Goal: Task Accomplishment & Management: Complete application form

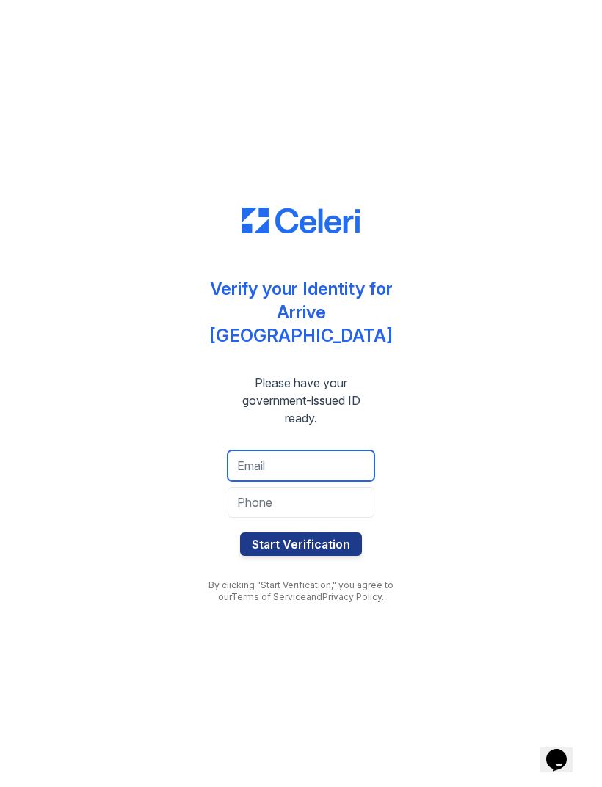
click at [329, 453] on input "email" at bounding box center [301, 466] width 147 height 31
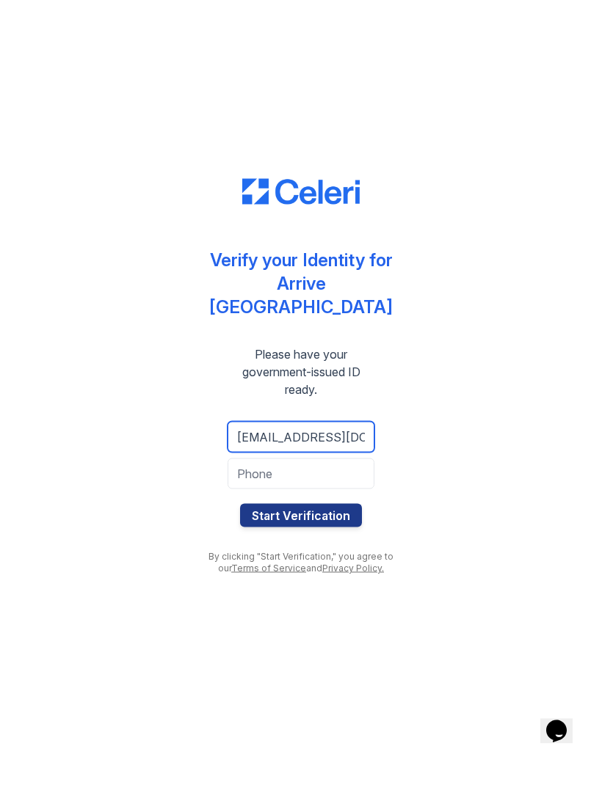
type input "williambstejskal@gmail.com"
click at [335, 487] on input "tel" at bounding box center [301, 502] width 147 height 31
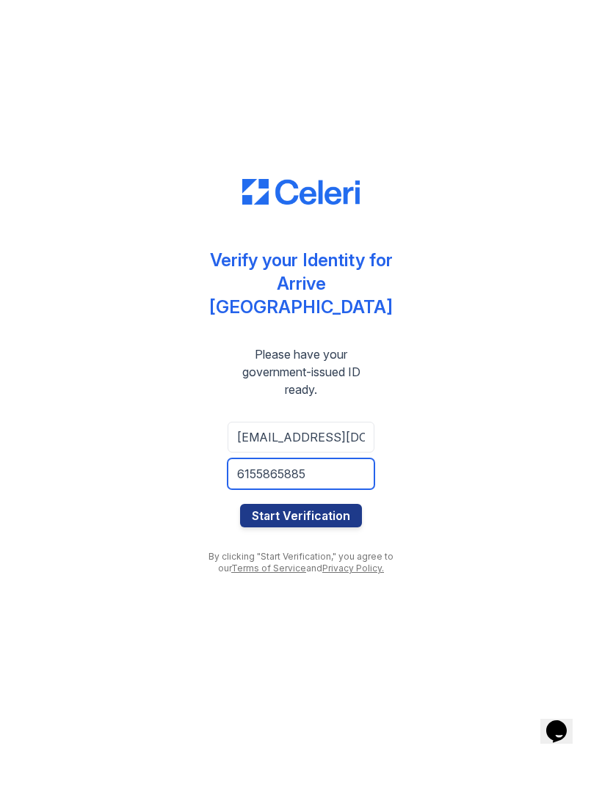
type input "6155865885"
click at [327, 533] on button "Start Verification" at bounding box center [301, 544] width 122 height 23
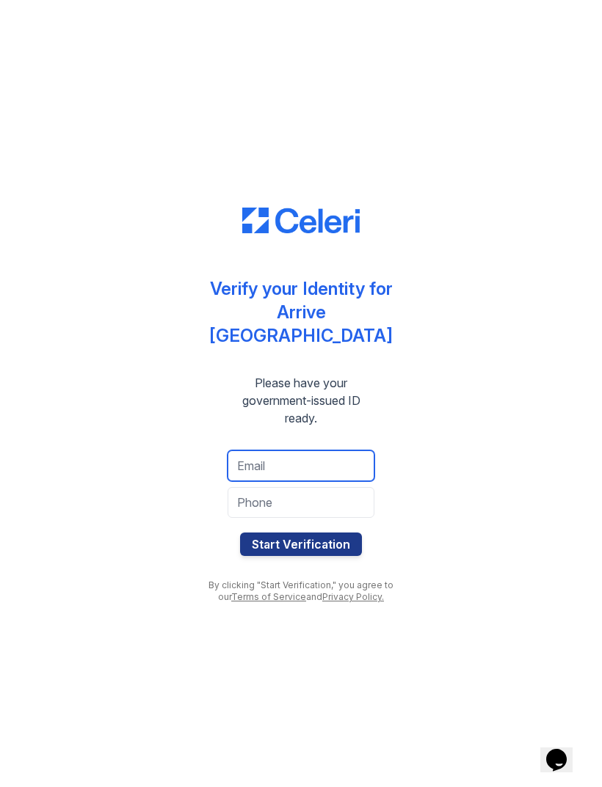
click at [314, 451] on input "email" at bounding box center [301, 466] width 147 height 31
type input "williambstejskal@gmail.com"
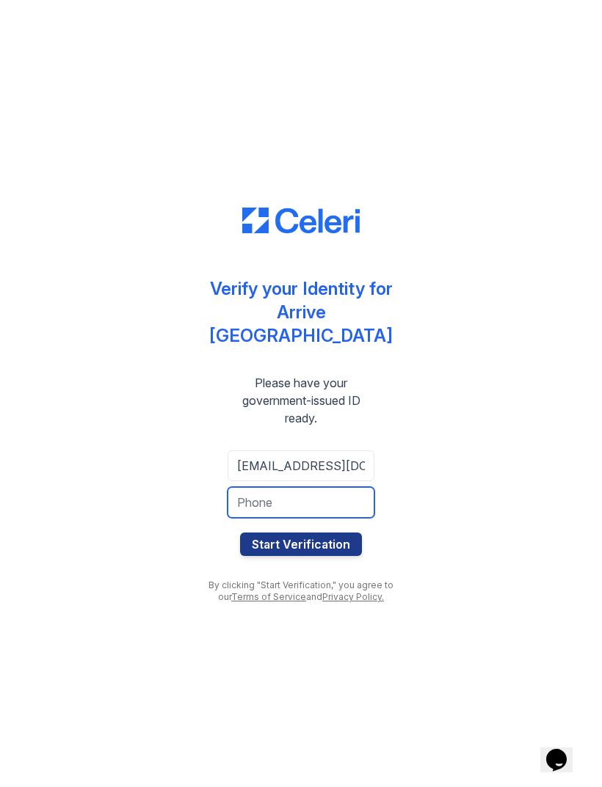
click at [324, 501] on input "tel" at bounding box center [301, 502] width 147 height 31
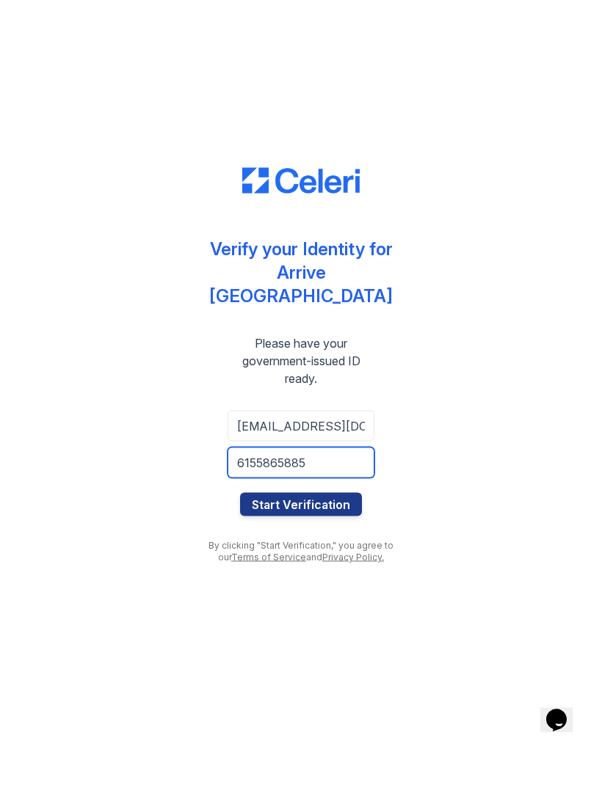
type input "6155865885"
click at [327, 533] on button "Start Verification" at bounding box center [301, 544] width 122 height 23
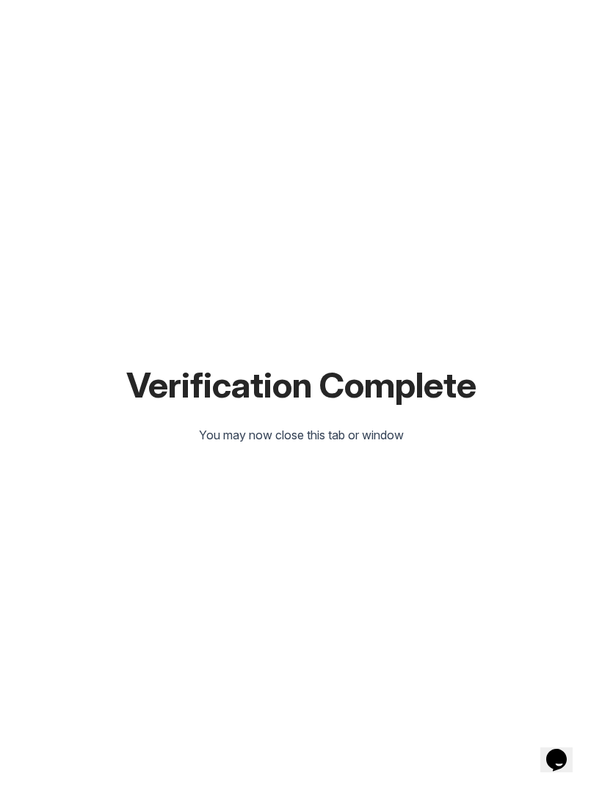
click at [324, 2] on div "Verification Complete You may now close this tab or window" at bounding box center [300, 393] width 555 height 787
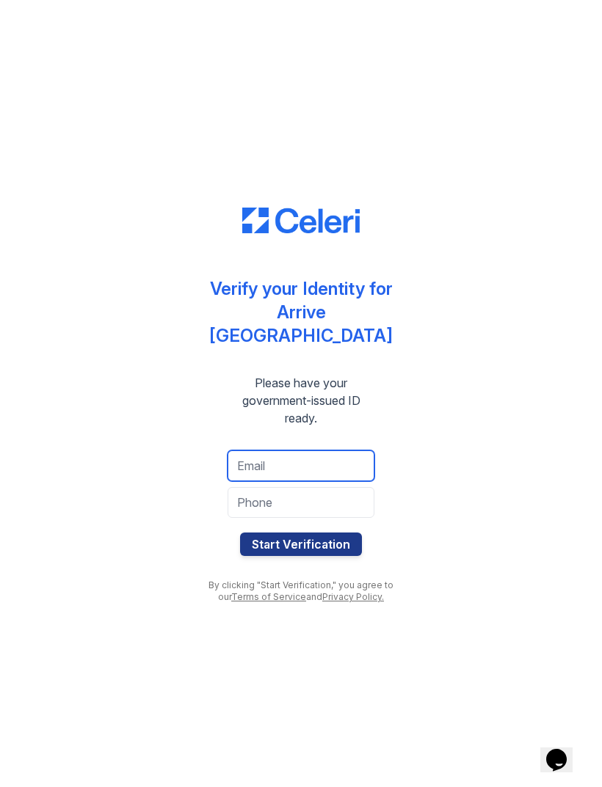
click at [288, 462] on input "email" at bounding box center [301, 466] width 147 height 31
type input "ashtoncaputo88@gmail.com"
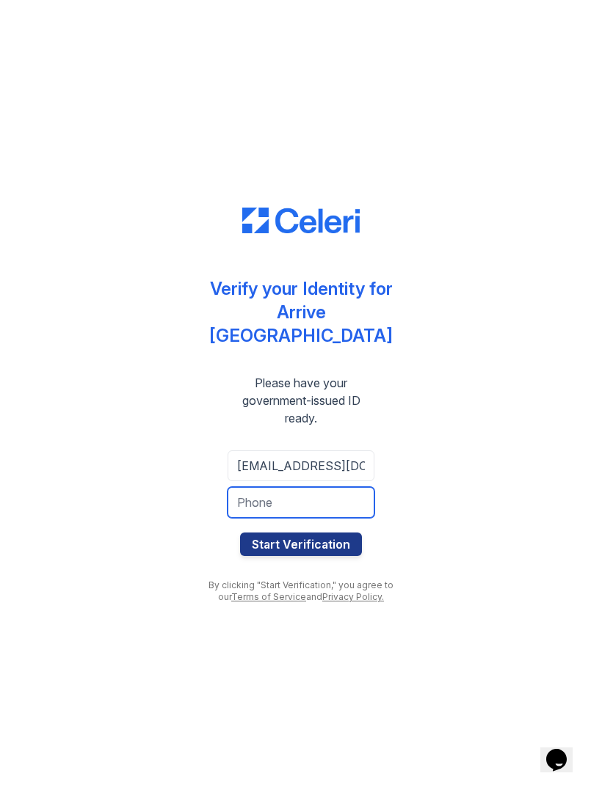
click at [338, 487] on input "tel" at bounding box center [301, 502] width 147 height 31
type input "6156912353"
click at [313, 534] on button "Start Verification" at bounding box center [301, 544] width 122 height 23
